Goal: Transaction & Acquisition: Purchase product/service

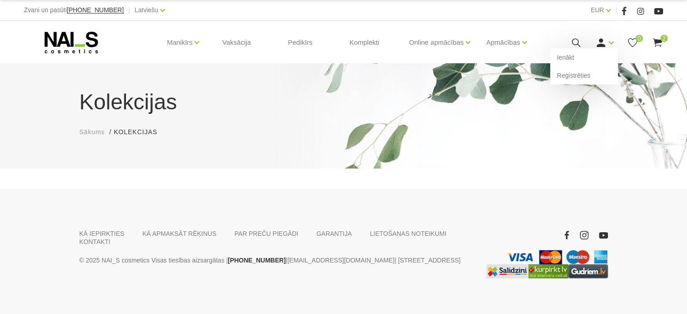
click at [597, 47] on icon at bounding box center [600, 42] width 11 height 11
click at [580, 57] on link "Ienākt" at bounding box center [584, 57] width 68 height 18
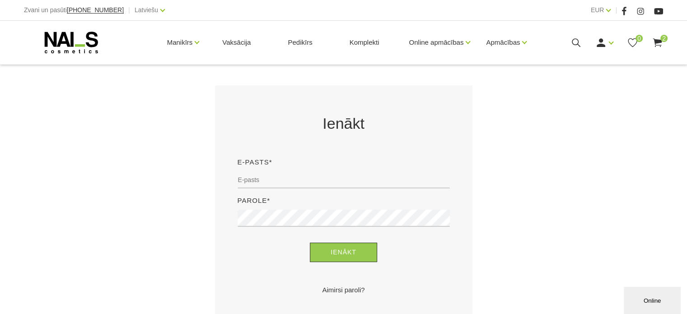
scroll to position [181, 0]
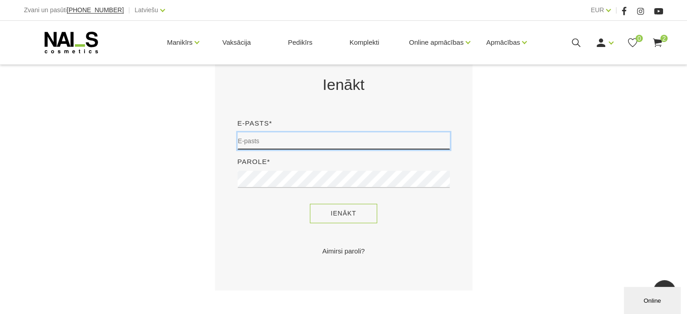
type input "sory78@inbox.lv"
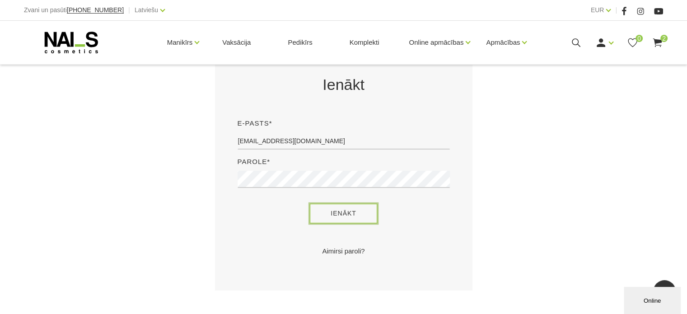
click at [348, 217] on button "Ienākt" at bounding box center [343, 213] width 67 height 19
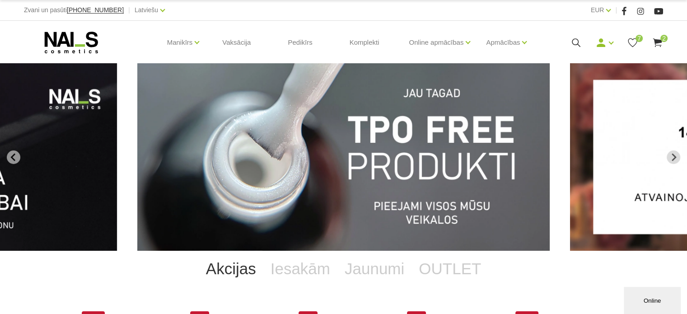
click at [359, 177] on img "1 of 13" at bounding box center [343, 156] width 412 height 187
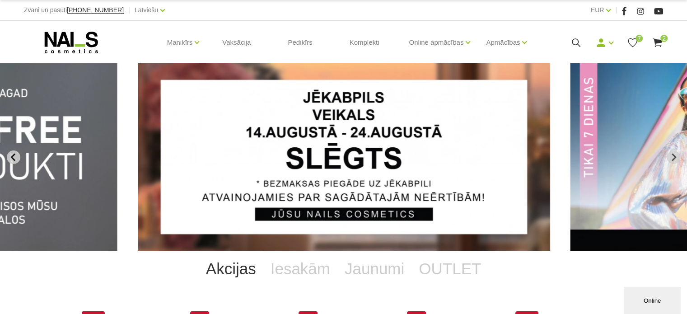
click at [14, 153] on icon "Previous slide" at bounding box center [12, 157] width 5 height 8
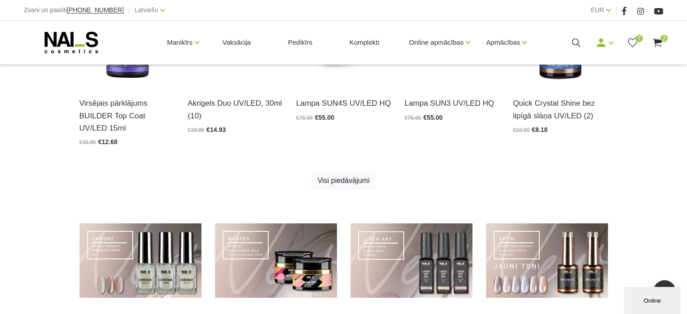
scroll to position [587, 0]
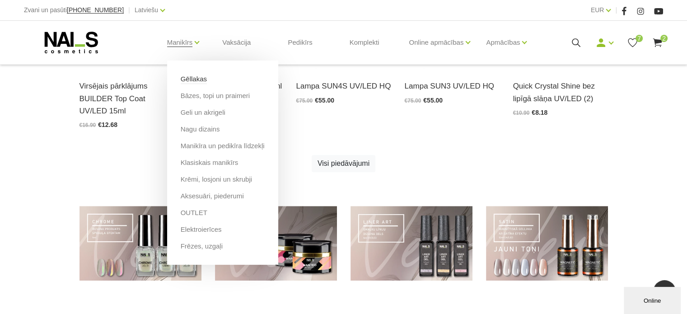
click at [191, 78] on link "Gēllakas" at bounding box center [194, 79] width 26 height 10
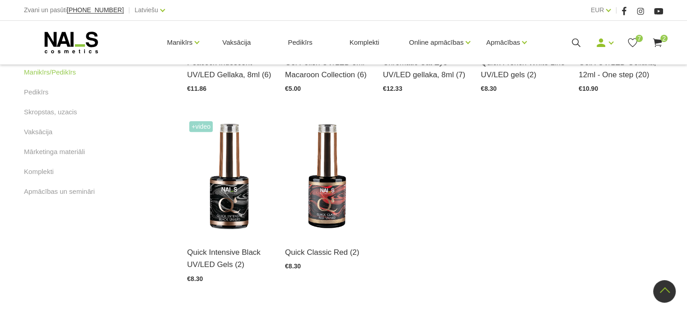
scroll to position [542, 0]
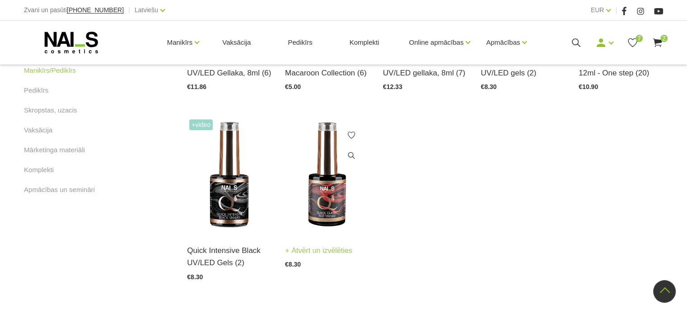
click at [298, 193] on img at bounding box center [327, 175] width 84 height 116
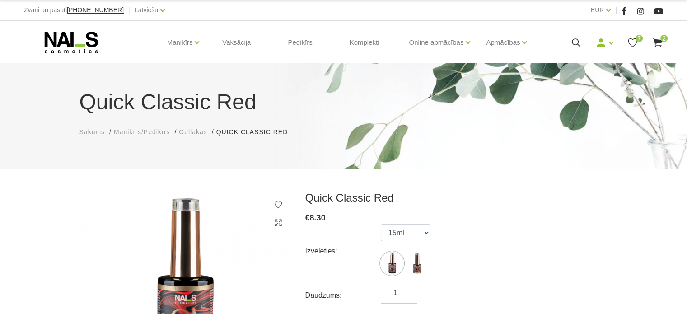
click at [634, 38] on use at bounding box center [632, 42] width 9 height 9
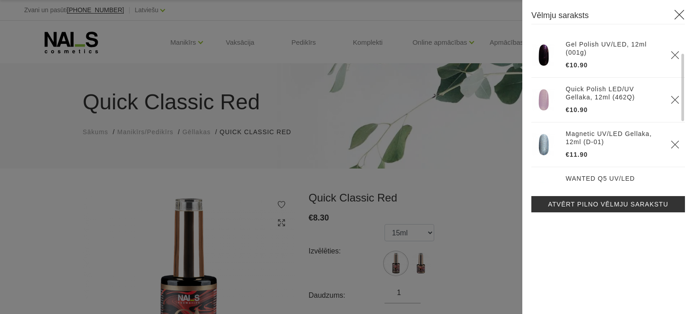
scroll to position [136, 0]
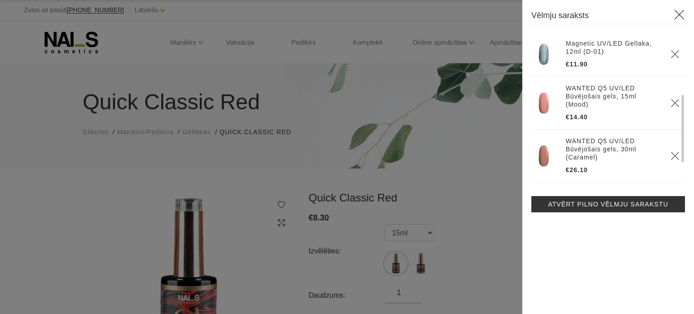
click at [676, 152] on use "Delete" at bounding box center [675, 156] width 8 height 8
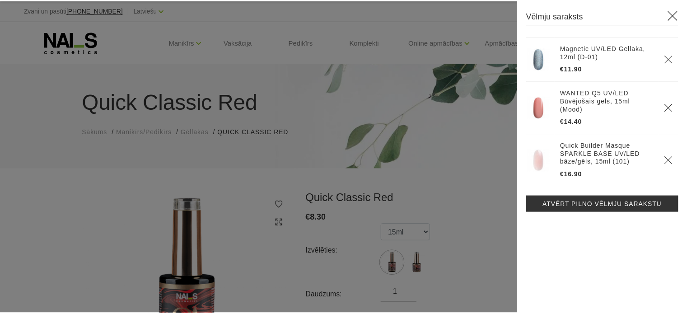
scroll to position [135, 0]
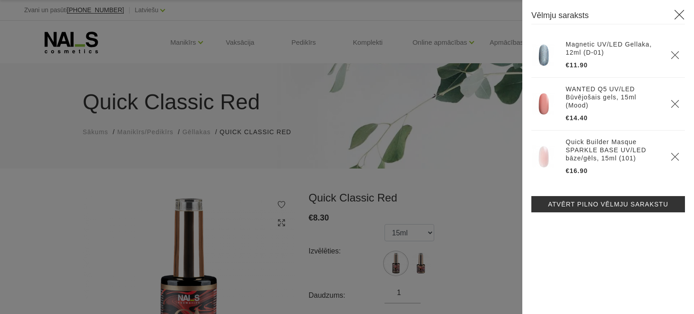
click at [474, 177] on div at bounding box center [347, 157] width 694 height 314
